Goal: Task Accomplishment & Management: Complete application form

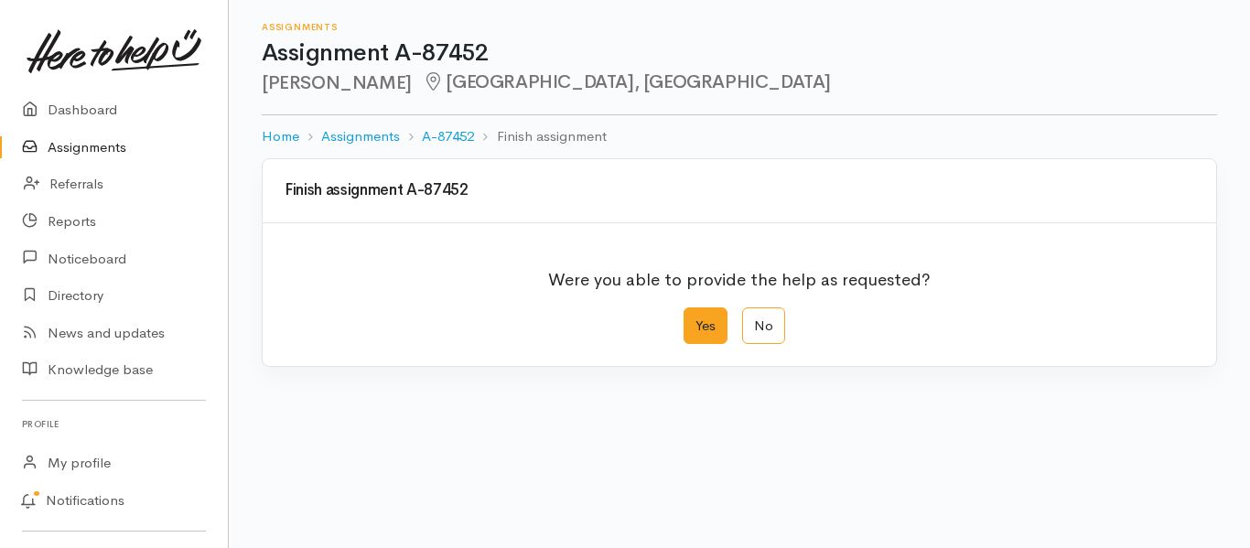
click at [701, 333] on label "Yes" at bounding box center [706, 327] width 44 height 38
click at [696, 319] on input "Yes" at bounding box center [690, 314] width 12 height 12
radio input "true"
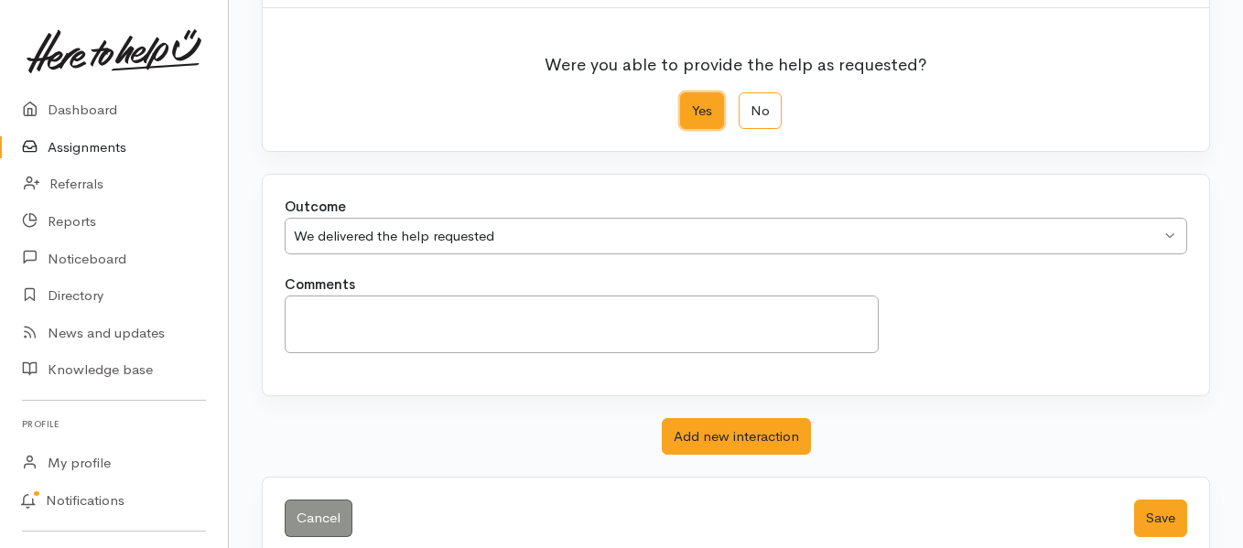
scroll to position [249, 0]
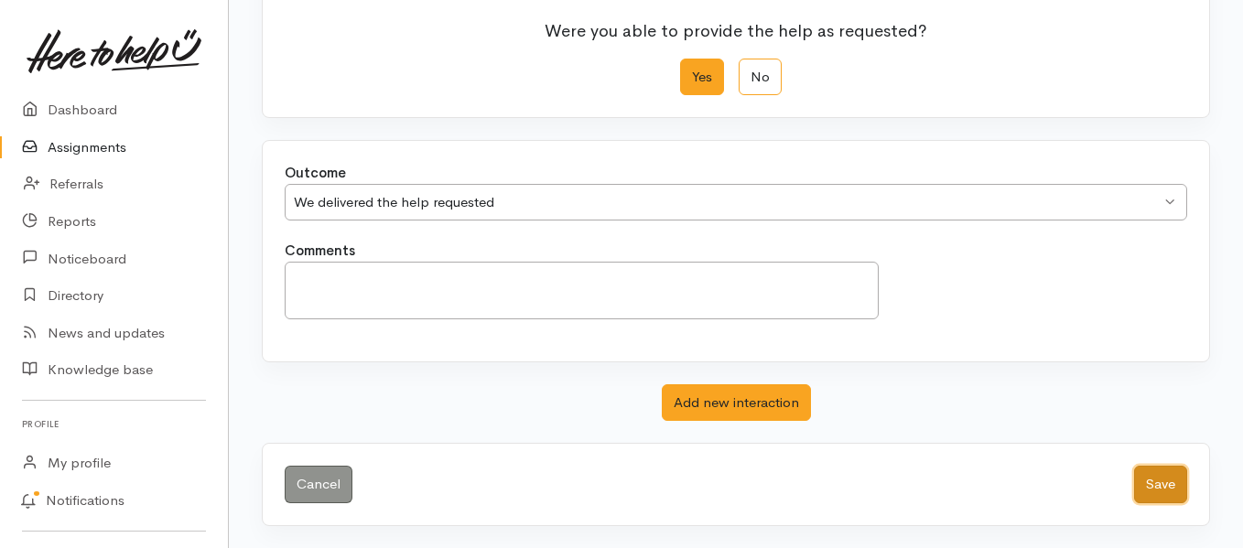
click at [1145, 483] on button "Save" at bounding box center [1160, 485] width 53 height 38
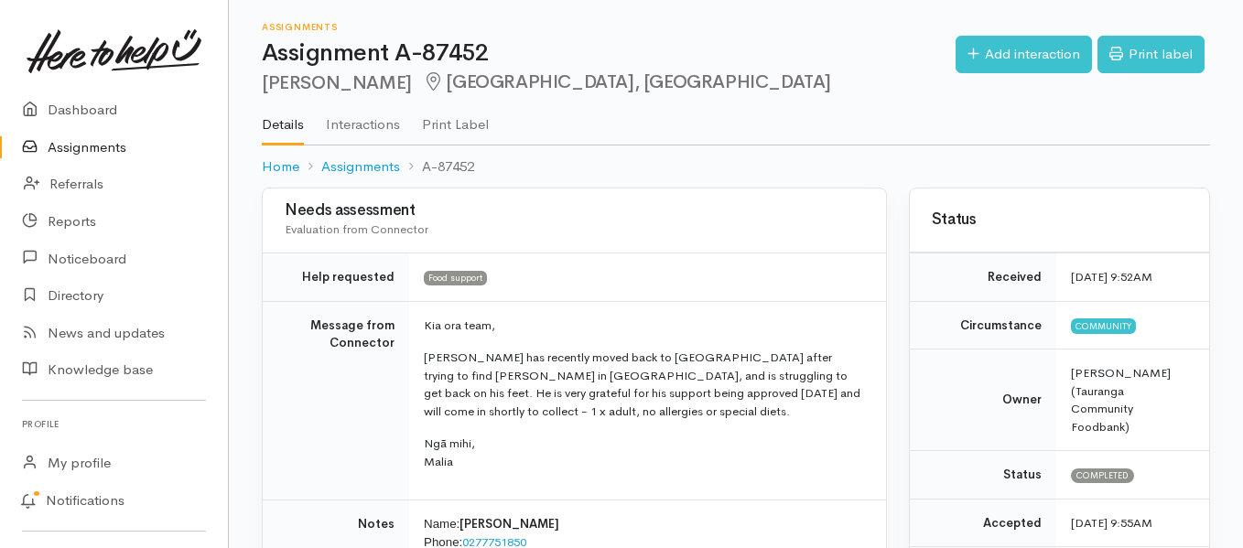
click at [92, 148] on link "Assignments" at bounding box center [114, 148] width 228 height 38
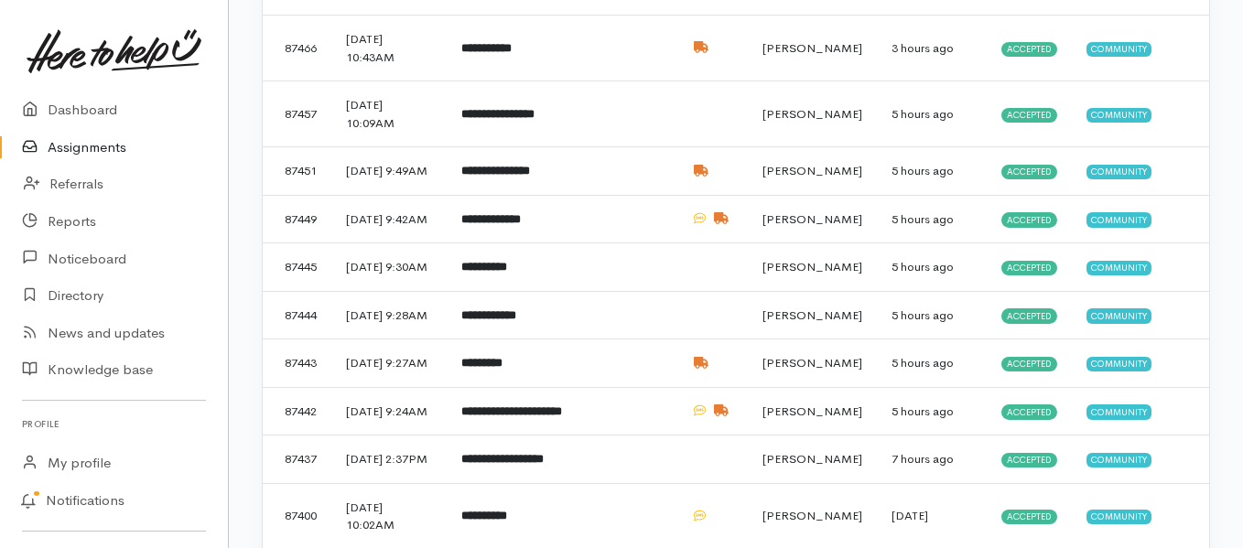
scroll to position [732, 0]
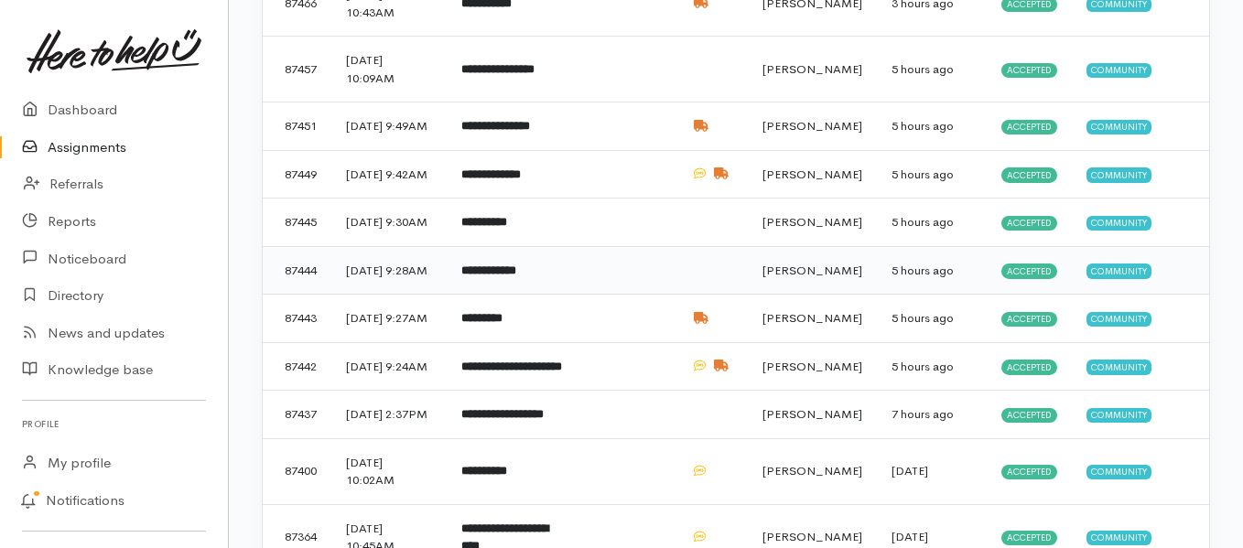
click at [503, 295] on td "**********" at bounding box center [514, 270] width 135 height 49
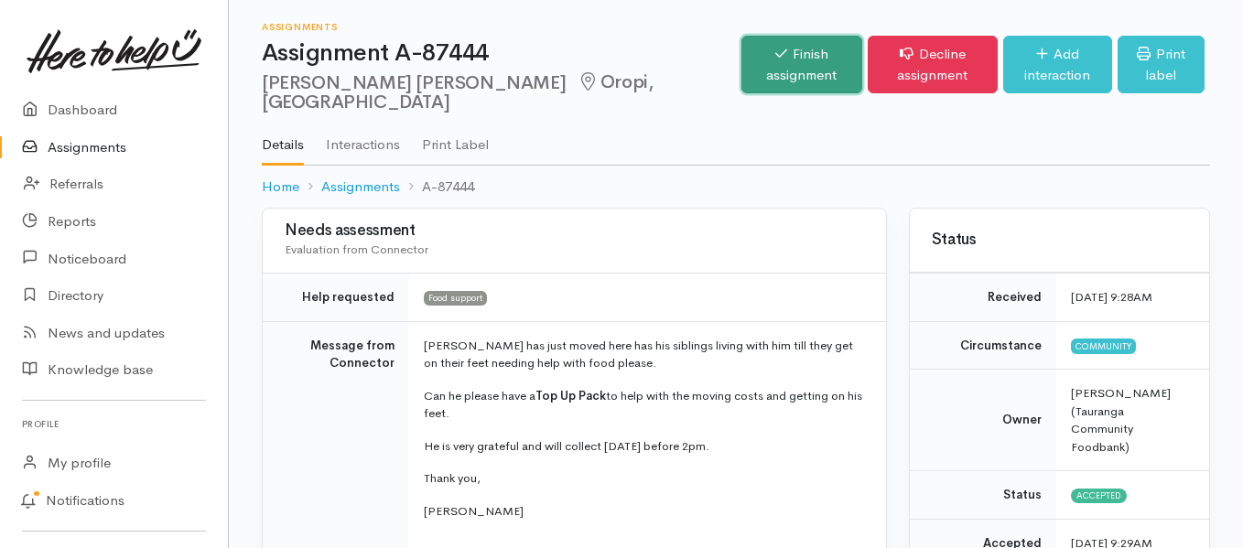
click at [741, 50] on link "Finish assignment" at bounding box center [801, 65] width 121 height 58
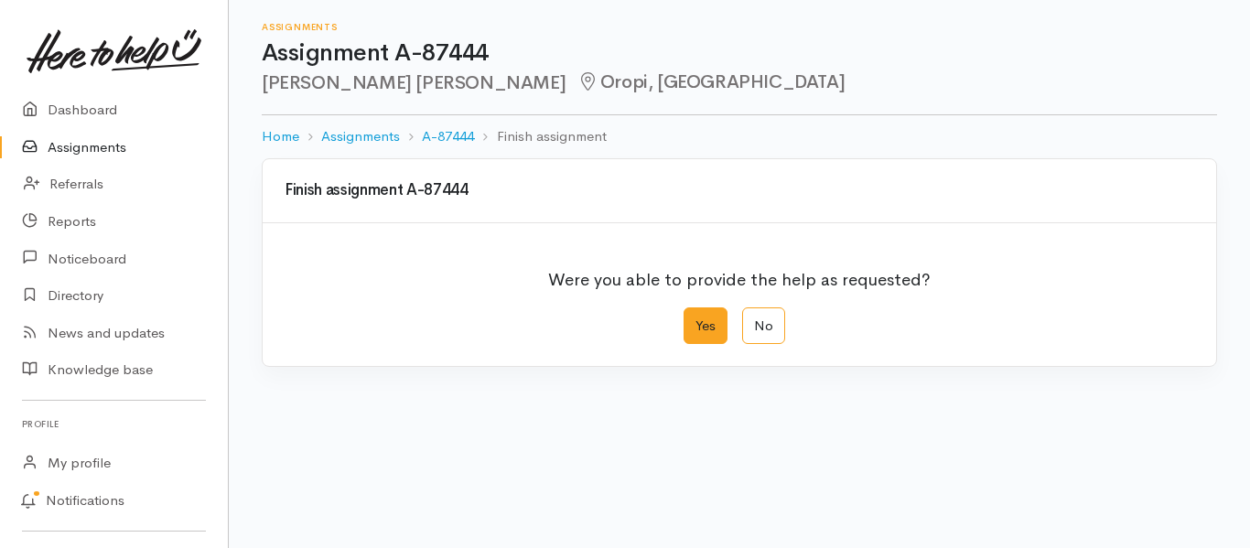
click at [698, 330] on label "Yes" at bounding box center [706, 327] width 44 height 38
click at [696, 319] on input "Yes" at bounding box center [690, 314] width 12 height 12
radio input "true"
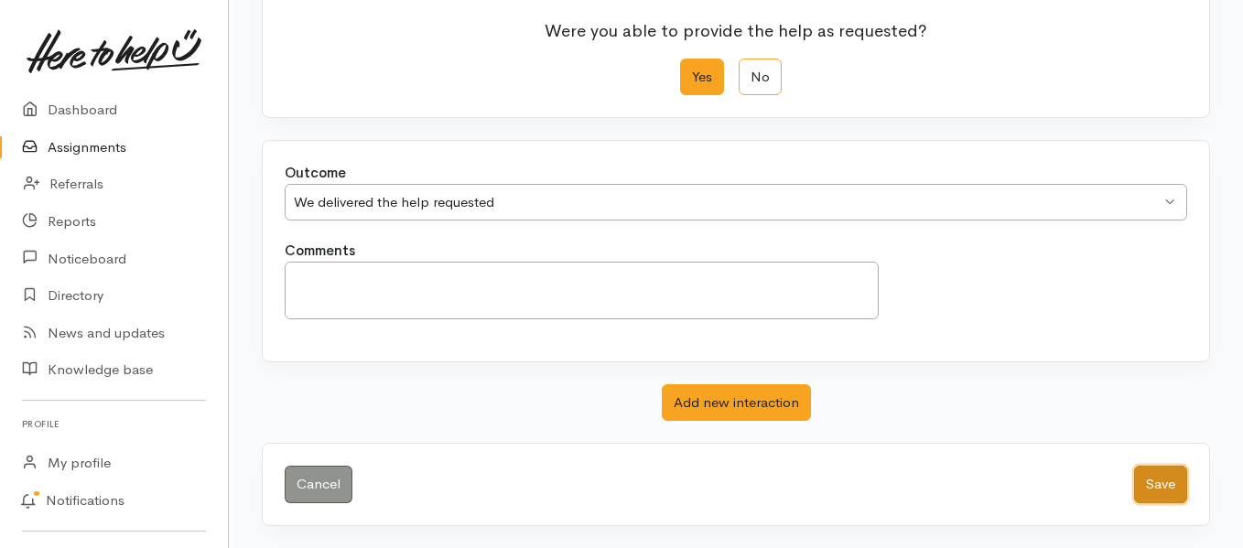
click at [1162, 487] on button "Save" at bounding box center [1160, 485] width 53 height 38
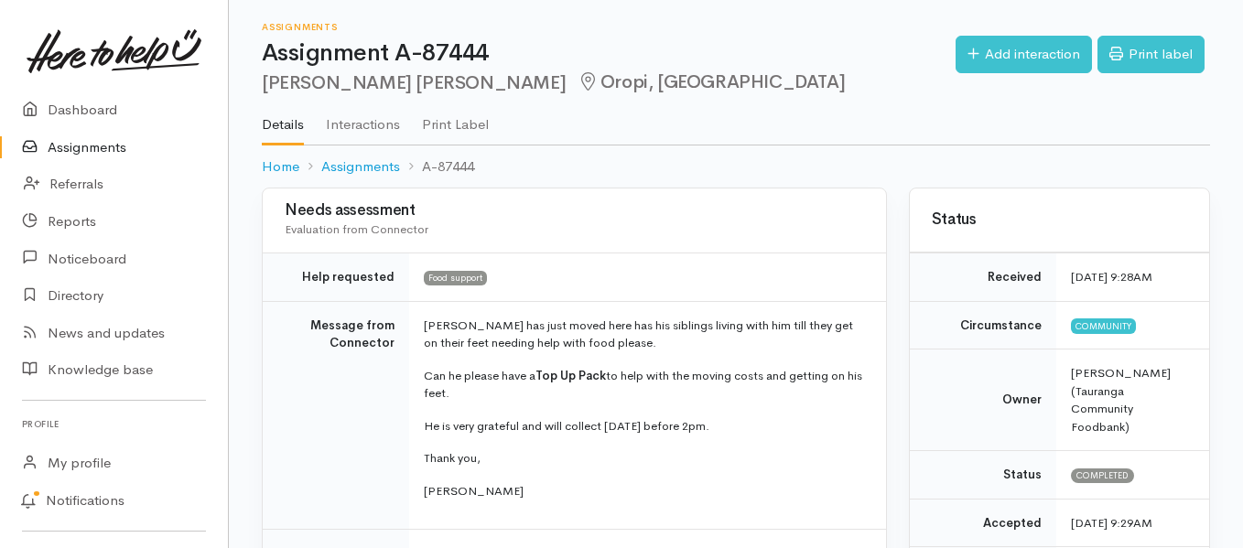
click at [114, 145] on link "Assignments" at bounding box center [114, 148] width 228 height 38
